Goal: Task Accomplishment & Management: Complete application form

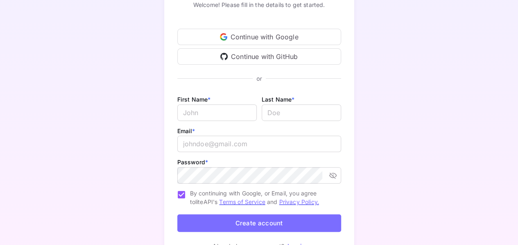
scroll to position [103, 0]
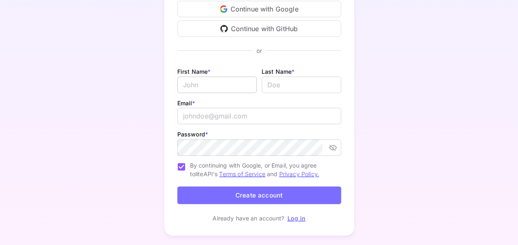
click at [210, 85] on input "Email *" at bounding box center [216, 85] width 79 height 16
type input "Lina"
type input "Ciru"
type input "linaciru3@gmail.com"
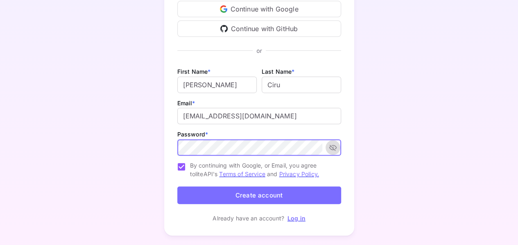
click at [334, 146] on icon "toggle password visibility" at bounding box center [333, 147] width 8 height 8
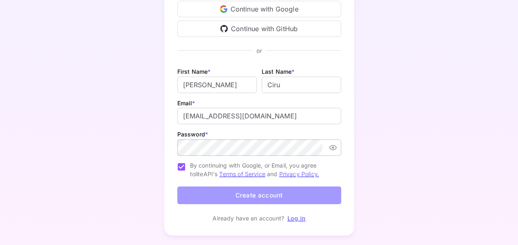
click at [253, 194] on button "Create account" at bounding box center [259, 195] width 164 height 18
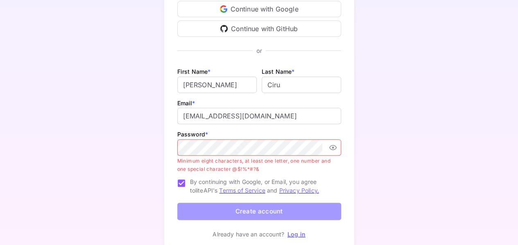
click at [252, 208] on button "Create account" at bounding box center [259, 212] width 164 height 18
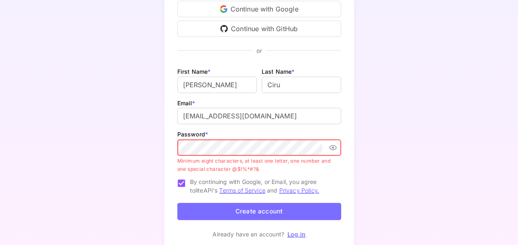
click at [177, 203] on button "Create account" at bounding box center [259, 212] width 164 height 18
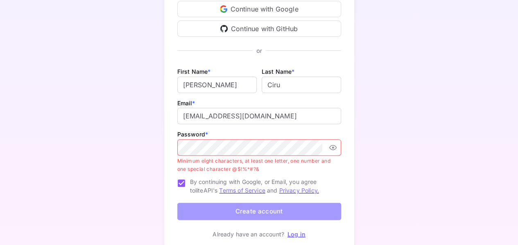
click at [236, 216] on button "Create account" at bounding box center [259, 212] width 164 height 18
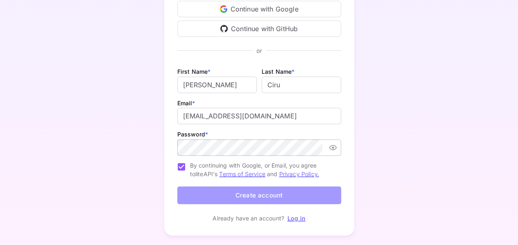
click at [234, 195] on button "Create account" at bounding box center [259, 195] width 164 height 18
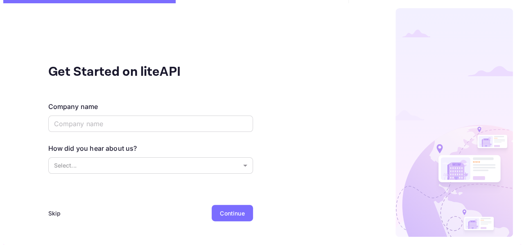
scroll to position [0, 0]
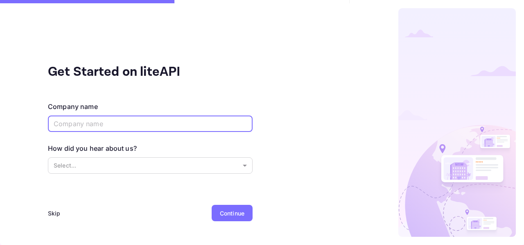
click at [100, 120] on input "text" at bounding box center [150, 123] width 205 height 16
type input "Safiri"
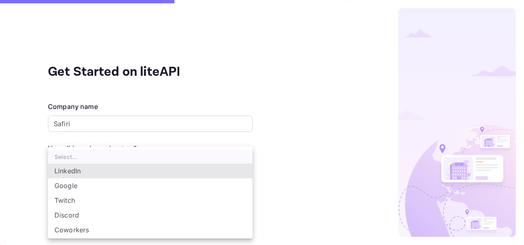
click at [84, 161] on body "Get Started on liteAPI Company name Safiri ​ How did you hear about us? Select.…" at bounding box center [262, 122] width 524 height 245
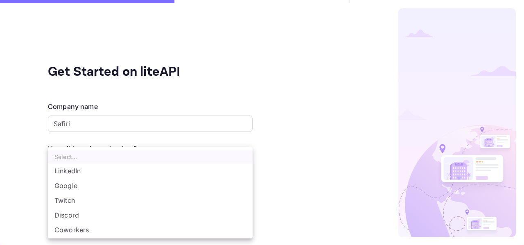
click at [84, 161] on ul "Select... LinkedIn Google Twitch Discord Coworkers Other..." at bounding box center [150, 199] width 205 height 105
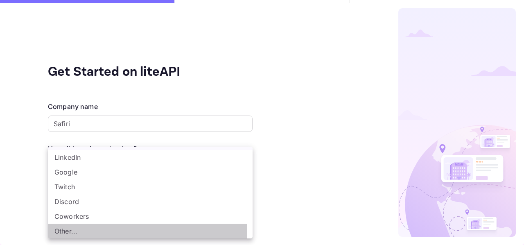
click at [68, 227] on li "Other..." at bounding box center [150, 231] width 205 height 15
type input "Other..."
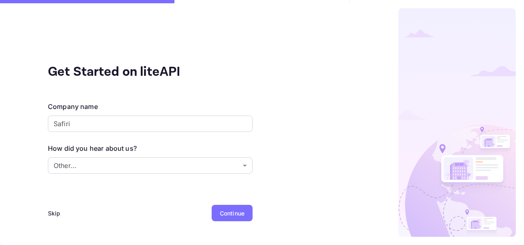
click at [234, 212] on div "Continue" at bounding box center [232, 213] width 25 height 9
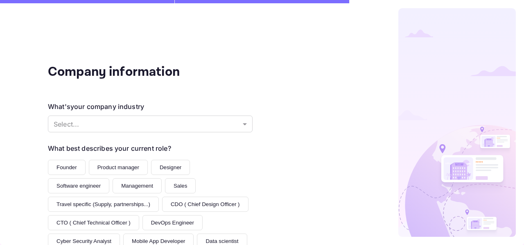
click at [198, 133] on div "What's your company industry Select... ​" at bounding box center [150, 118] width 205 height 32
click at [196, 125] on body "Company information What's your company industry Select... ​ What best describe…" at bounding box center [262, 122] width 524 height 245
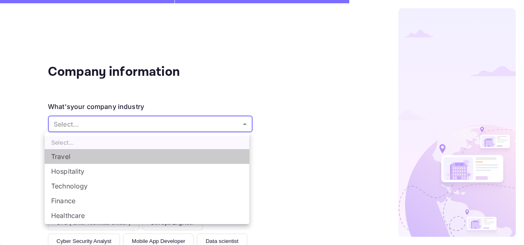
click at [162, 152] on li "Travel" at bounding box center [147, 156] width 205 height 15
type input "Travel"
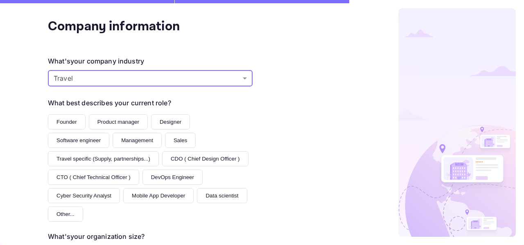
scroll to position [48, 0]
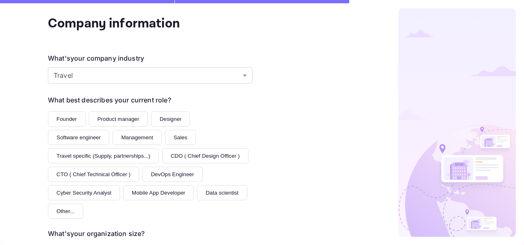
click at [160, 117] on button "Designer" at bounding box center [170, 118] width 39 height 15
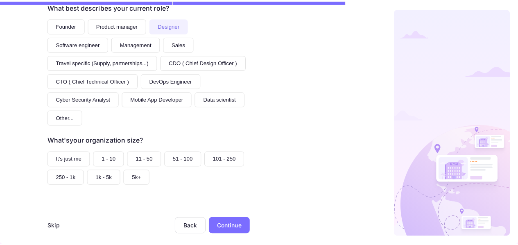
scroll to position [149, 0]
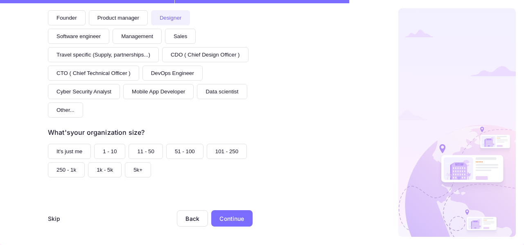
click at [74, 153] on button "It's just me" at bounding box center [69, 151] width 43 height 15
click at [115, 148] on button "1 - 10" at bounding box center [109, 151] width 31 height 15
click at [238, 217] on div "Continue" at bounding box center [231, 218] width 25 height 9
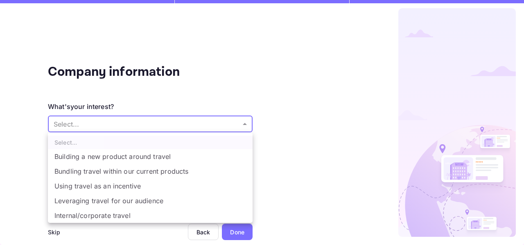
click at [188, 122] on body "Company information What's your interest? Select... ​ Do you have any previous …" at bounding box center [262, 122] width 524 height 245
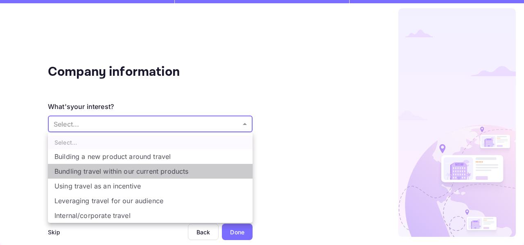
click at [173, 166] on li "Bundling travel within our current products" at bounding box center [150, 171] width 205 height 15
type input "Bundling travel within our current products"
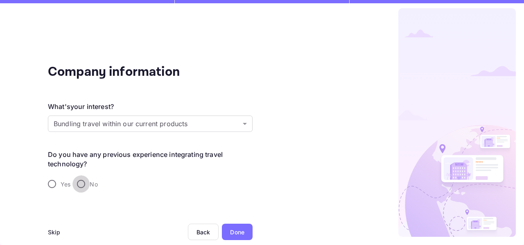
click at [81, 187] on input "No" at bounding box center [80, 183] width 17 height 17
radio input "true"
click at [240, 226] on div "Done" at bounding box center [237, 232] width 31 height 16
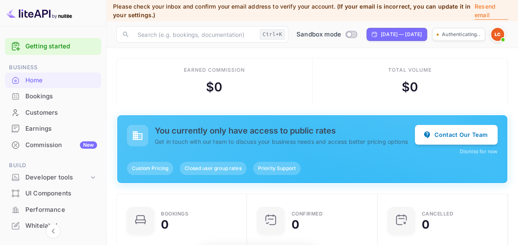
scroll to position [126, 120]
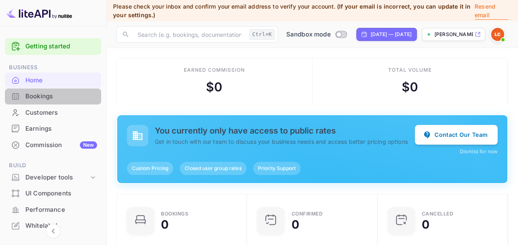
click at [81, 96] on div "Bookings" at bounding box center [61, 96] width 72 height 9
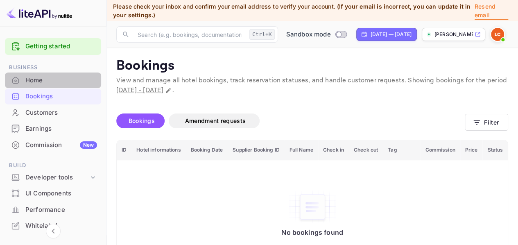
click at [53, 82] on div "Home" at bounding box center [61, 80] width 72 height 9
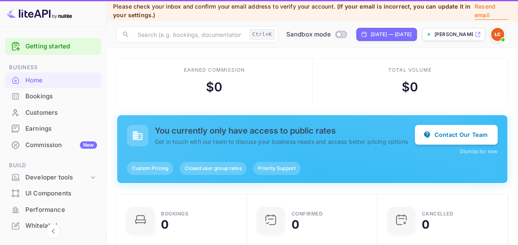
scroll to position [126, 120]
